Goal: Check status: Check status

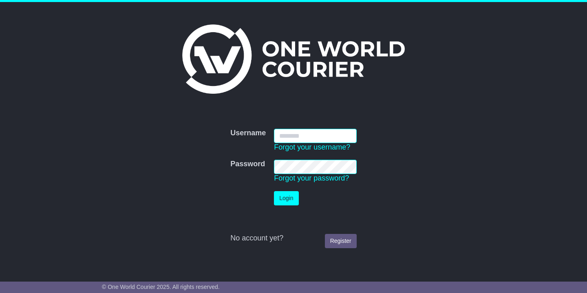
click at [312, 135] on input "Username" at bounding box center [315, 136] width 83 height 14
type input "**********"
click at [290, 199] on button "Login" at bounding box center [286, 198] width 24 height 14
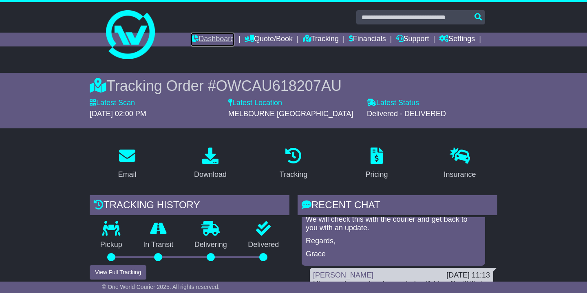
click at [191, 36] on link "Dashboard" at bounding box center [213, 40] width 44 height 14
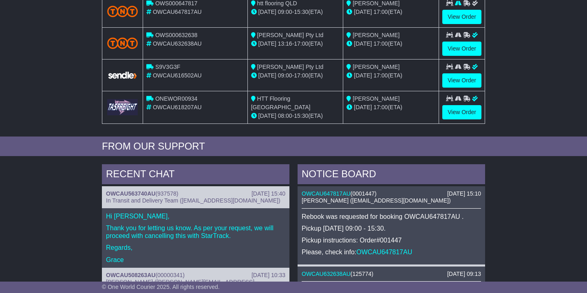
scroll to position [186, 0]
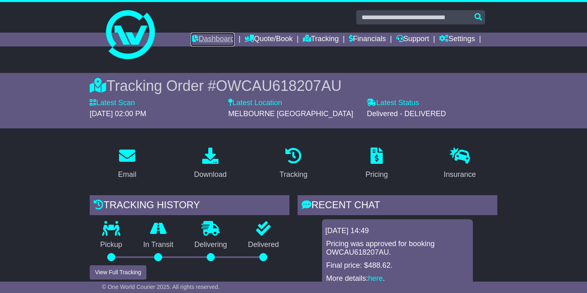
click at [193, 37] on link "Dashboard" at bounding box center [213, 40] width 44 height 14
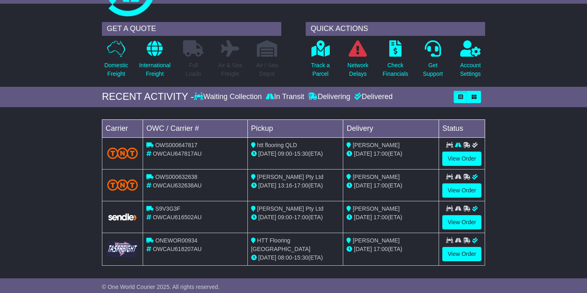
scroll to position [44, 0]
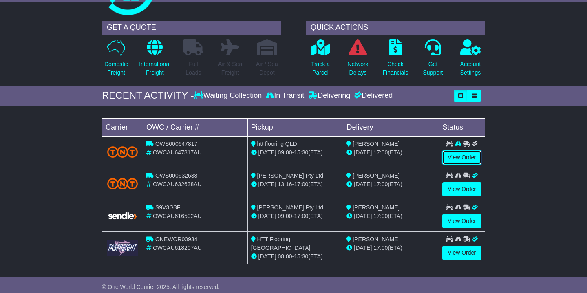
click at [473, 159] on link "View Order" at bounding box center [462, 157] width 39 height 14
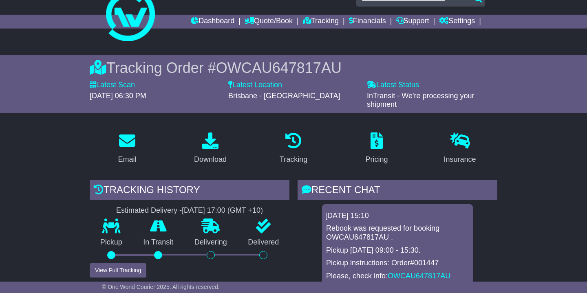
scroll to position [20, 0]
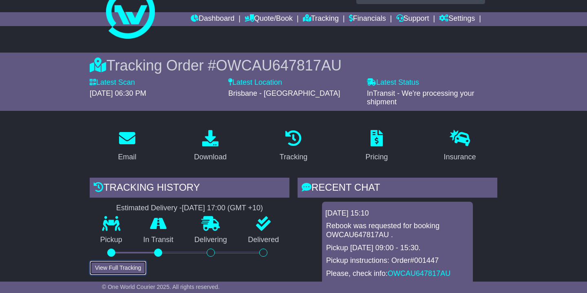
click at [113, 261] on button "View Full Tracking" at bounding box center [118, 268] width 57 height 14
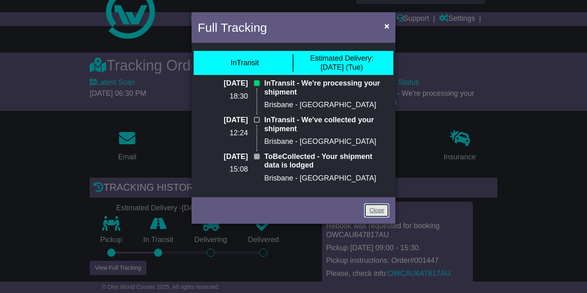
click at [381, 209] on link "Close" at bounding box center [376, 211] width 25 height 14
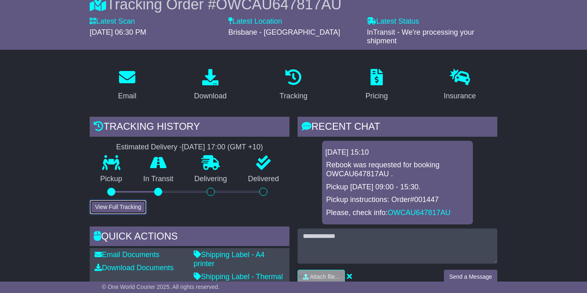
scroll to position [0, 0]
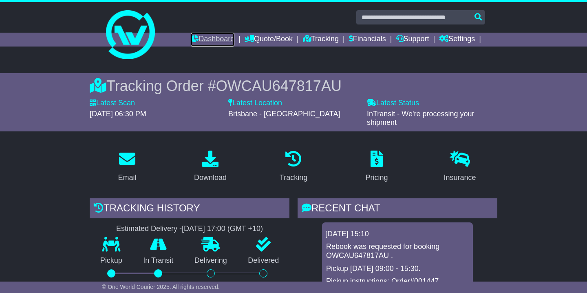
click at [207, 40] on link "Dashboard" at bounding box center [213, 40] width 44 height 14
